Goal: Check status: Check status

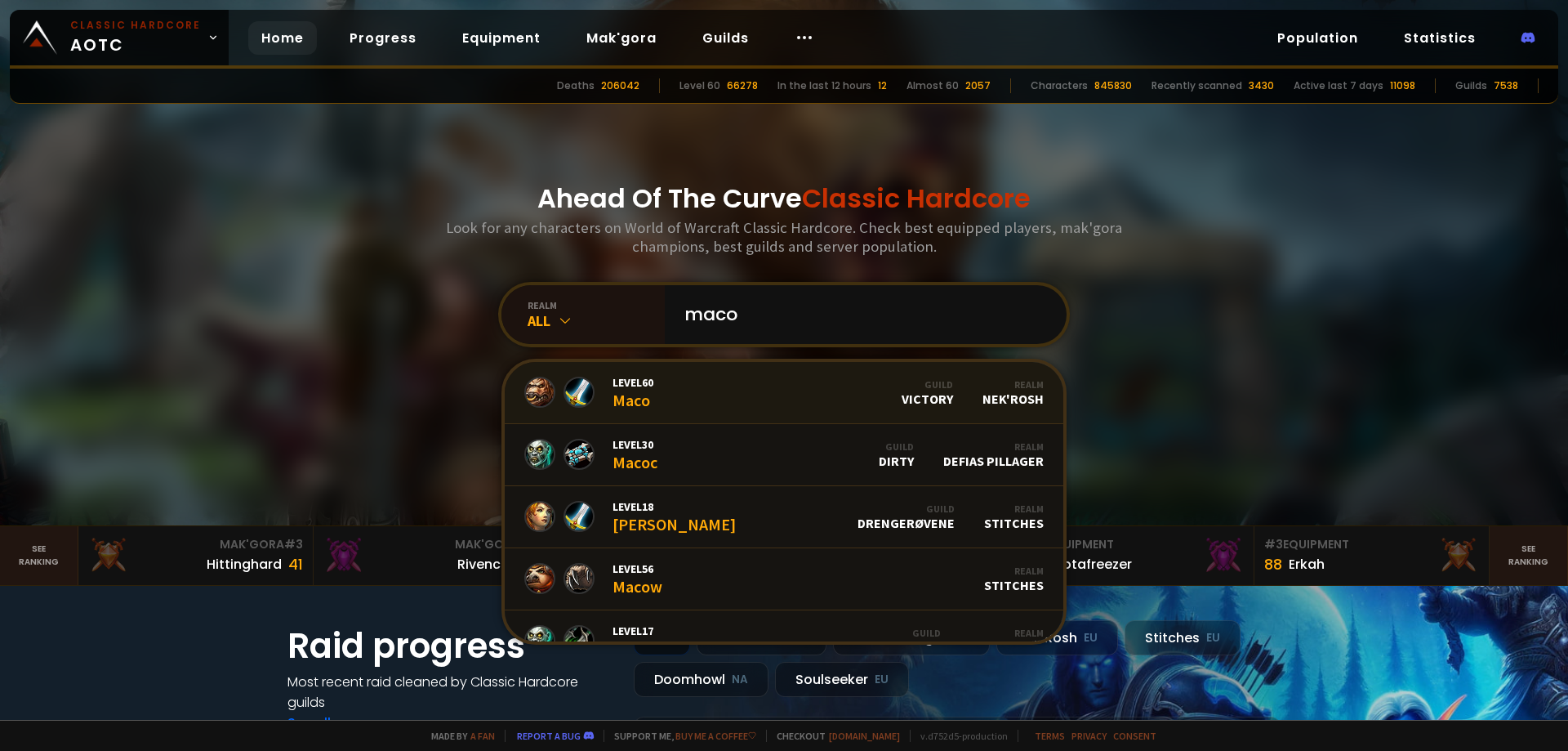
type input "maco"
click at [734, 392] on link "Level 60 Maco Guild Victory Realm Nek'Rosh" at bounding box center [784, 393] width 558 height 62
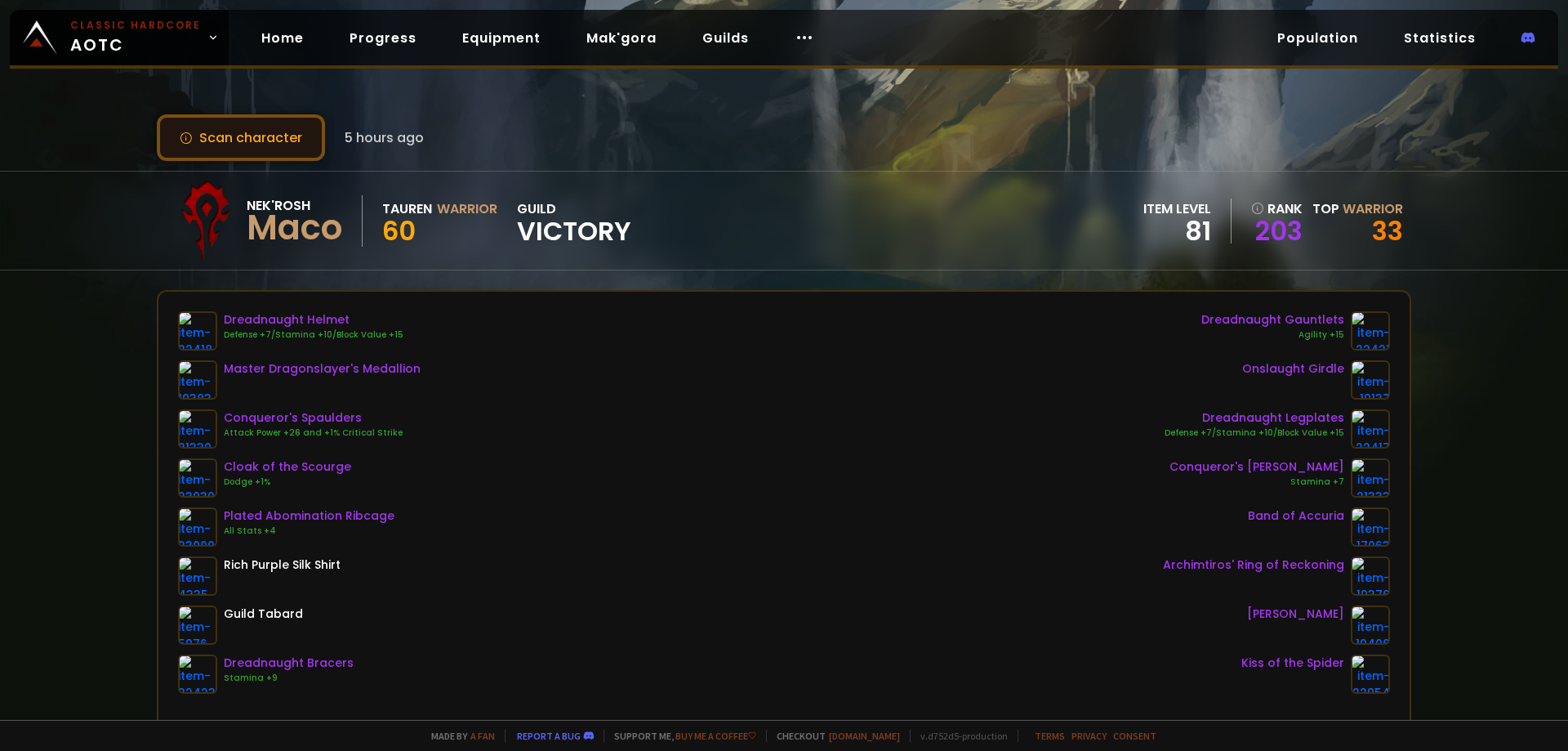
click at [219, 156] on button "Scan character" at bounding box center [241, 138] width 168 height 47
click at [296, 38] on link "Home" at bounding box center [282, 38] width 69 height 34
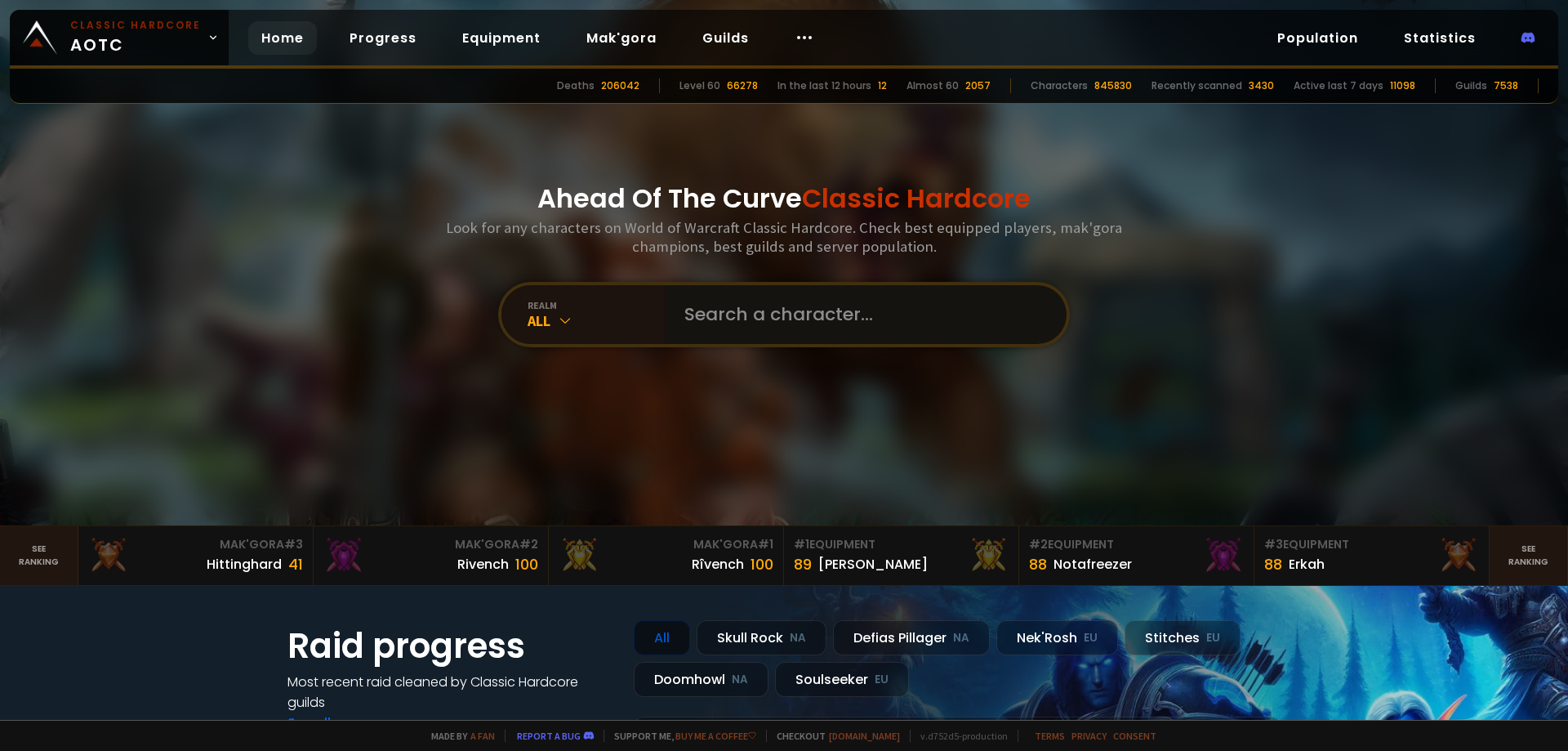
click at [769, 319] on input "text" at bounding box center [861, 314] width 373 height 59
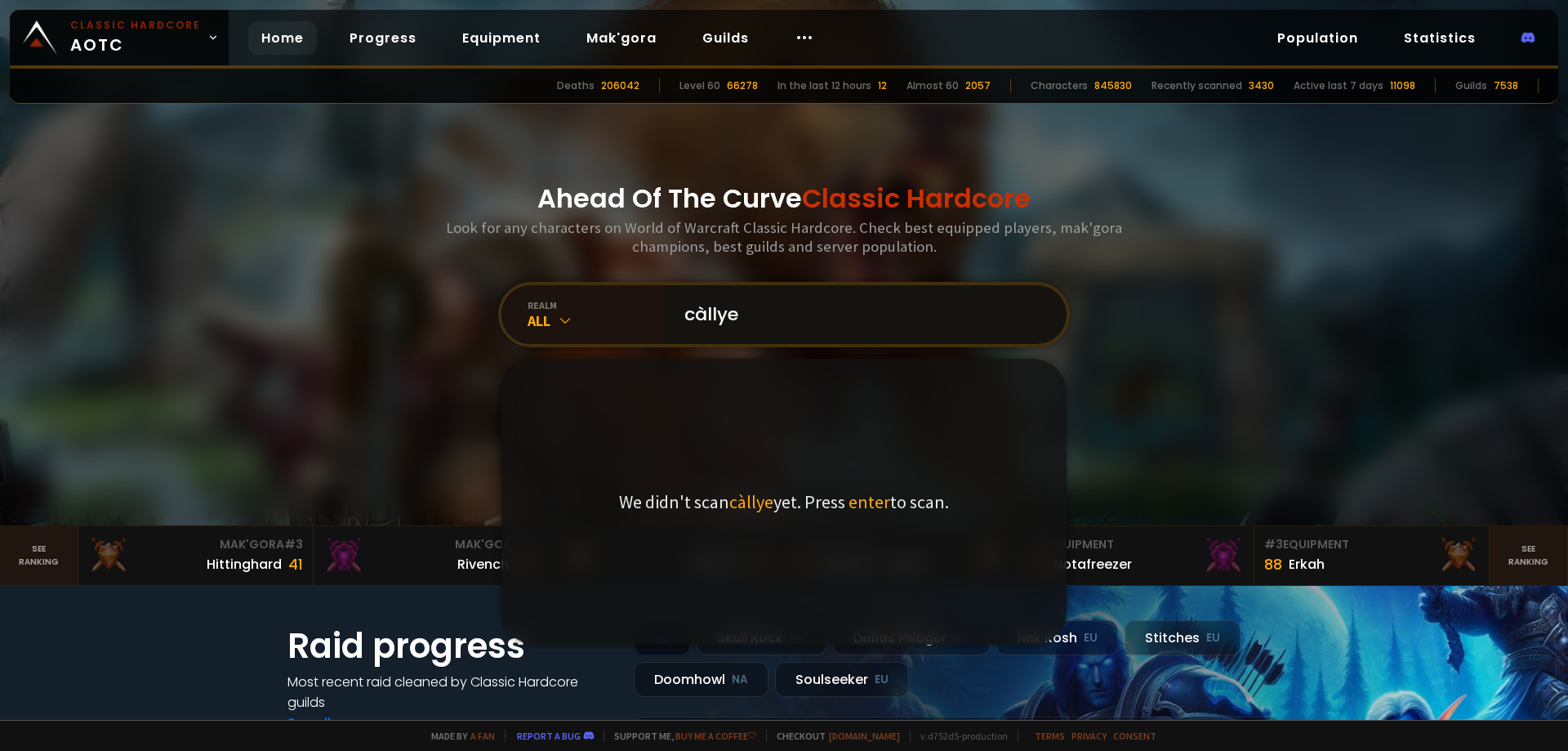
type input "càlly"
drag, startPoint x: 758, startPoint y: 319, endPoint x: 667, endPoint y: 299, distance: 93.2
click at [667, 299] on div "càlly" at bounding box center [865, 314] width 402 height 59
